Goal: Complete application form

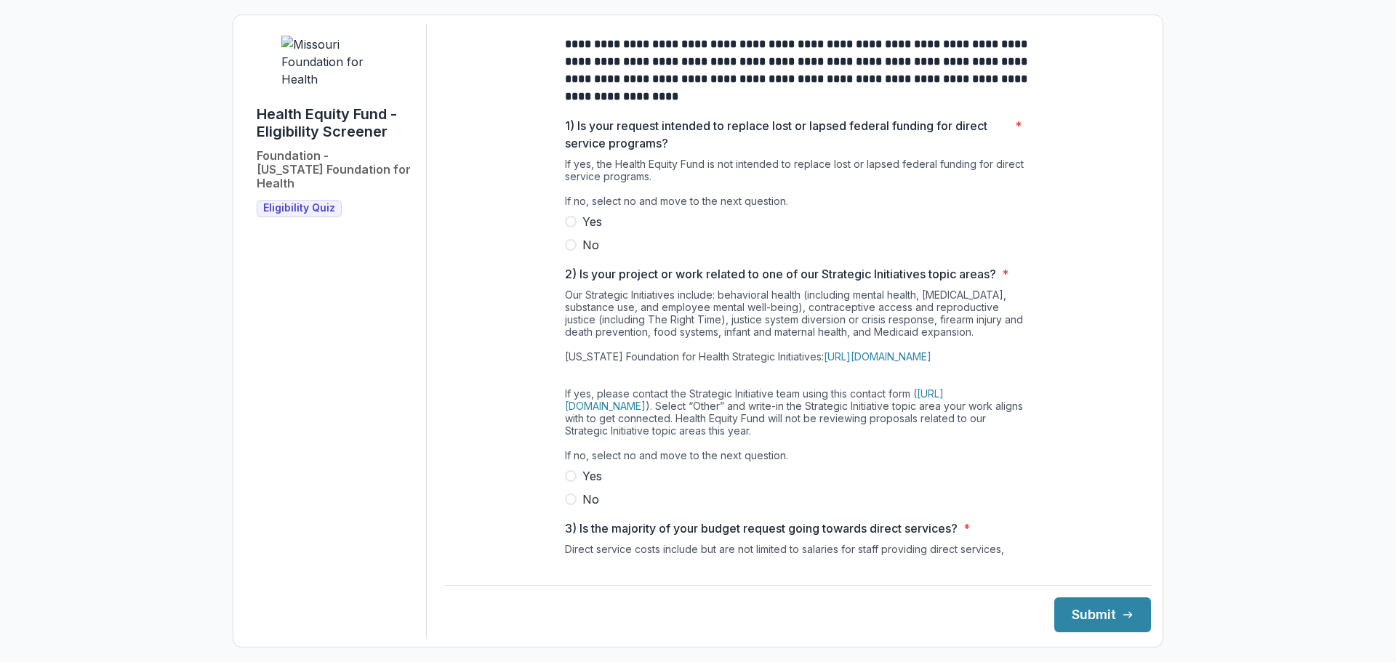
click at [568, 251] on span at bounding box center [571, 245] width 12 height 12
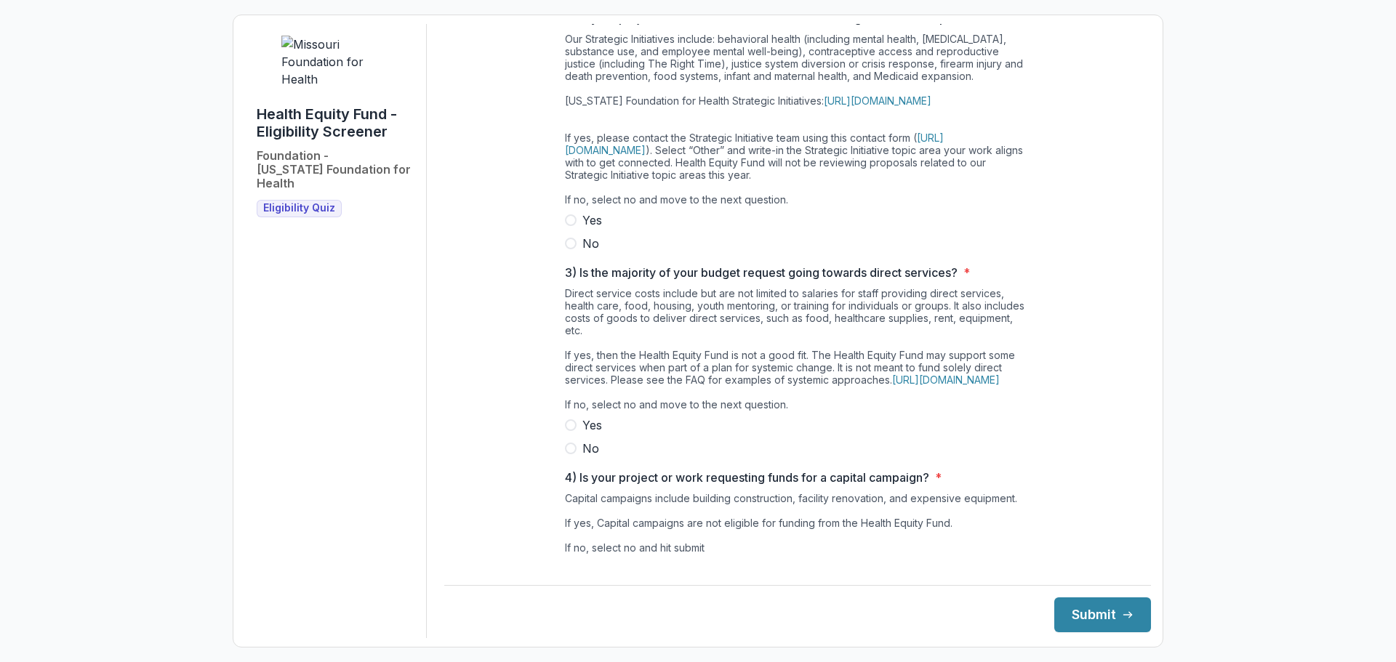
scroll to position [349, 0]
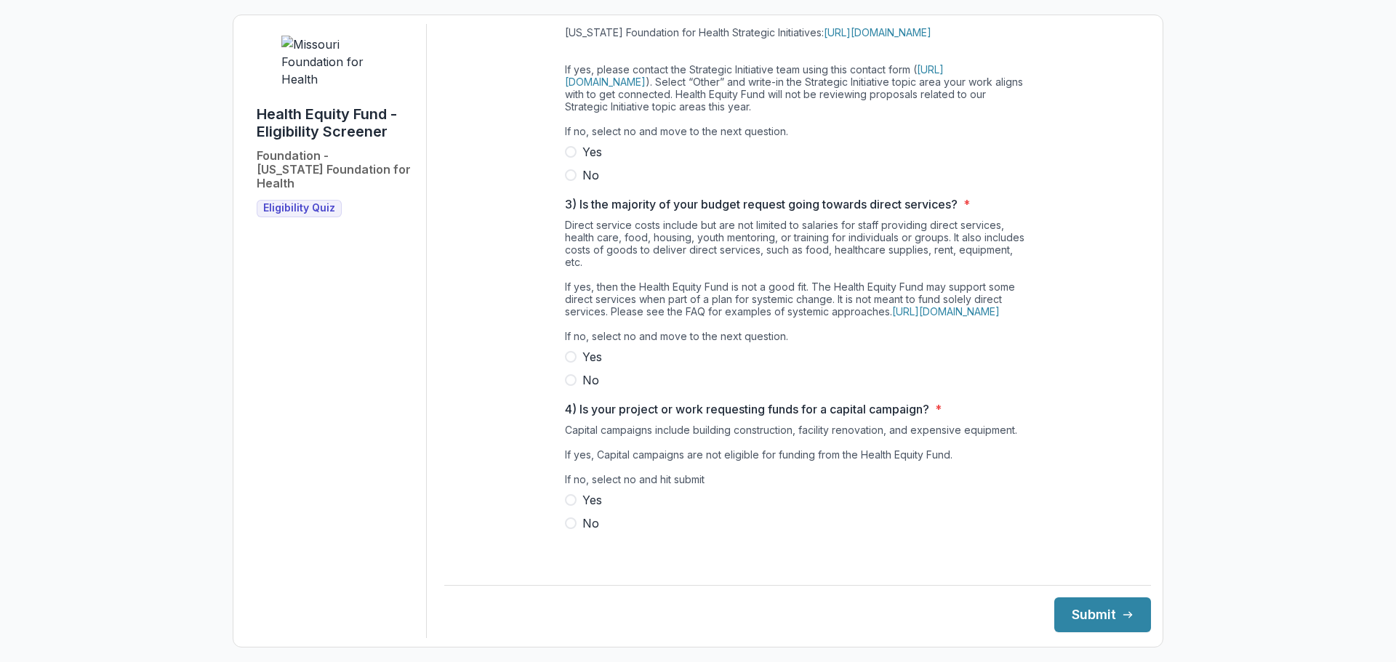
click at [571, 172] on span at bounding box center [571, 175] width 12 height 12
click at [572, 386] on span at bounding box center [571, 380] width 12 height 12
click at [567, 529] on span at bounding box center [571, 524] width 12 height 12
click at [1082, 624] on button "Submit" at bounding box center [1102, 615] width 97 height 35
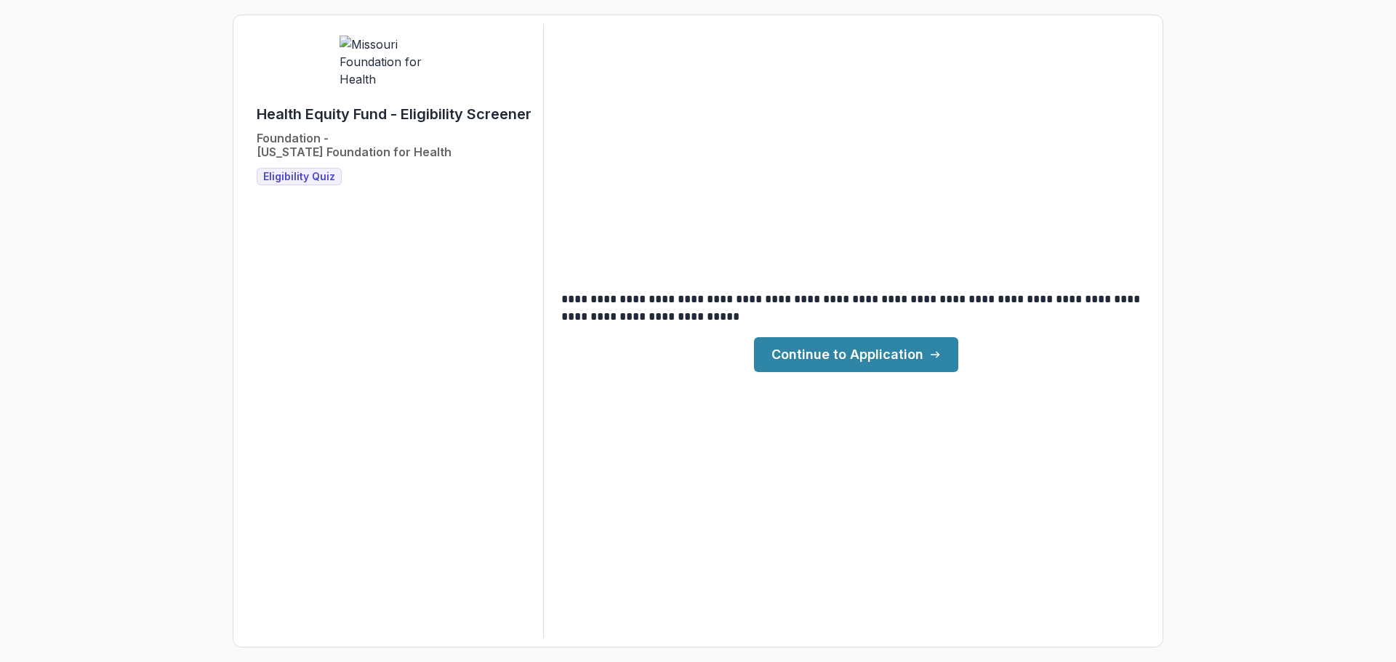
click at [837, 353] on link "Continue to Application" at bounding box center [856, 354] width 204 height 35
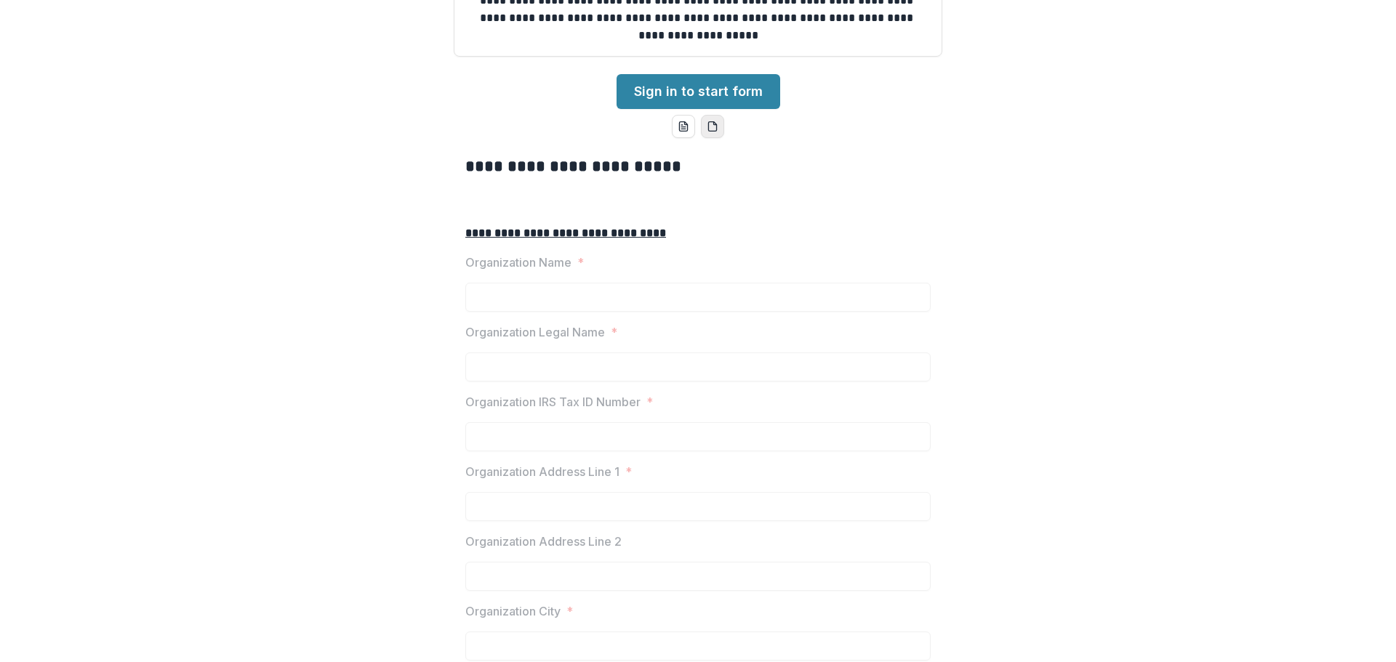
scroll to position [218, 0]
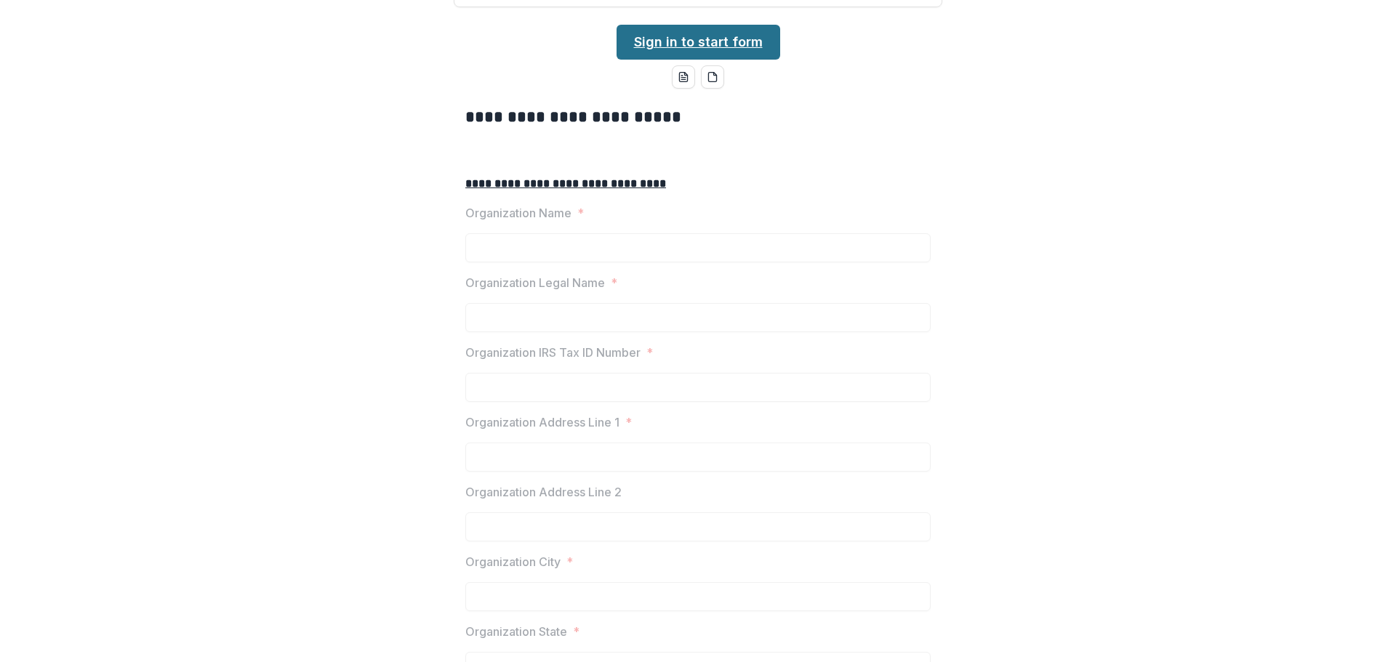
click at [699, 60] on link "Sign in to start form" at bounding box center [698, 42] width 164 height 35
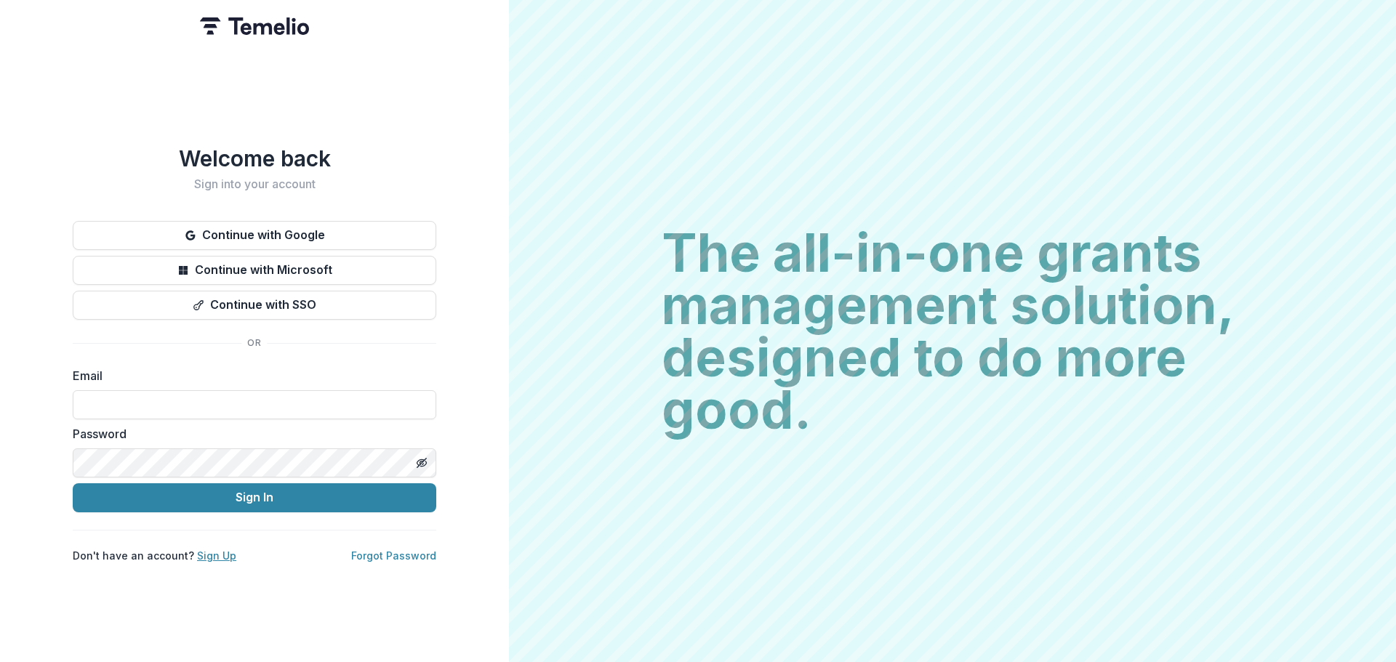
click at [212, 550] on link "Sign Up" at bounding box center [216, 556] width 39 height 12
